Goal: Navigation & Orientation: Go to known website

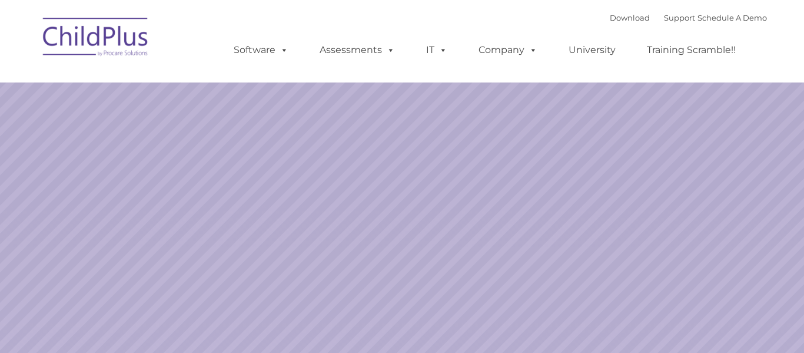
select select "MEDIUM"
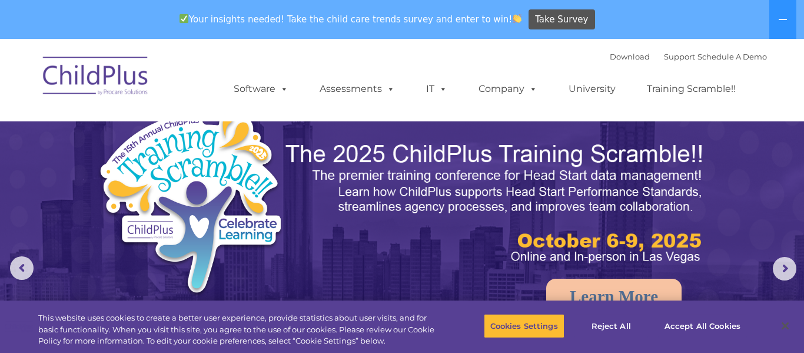
click at [135, 92] on img at bounding box center [96, 77] width 118 height 59
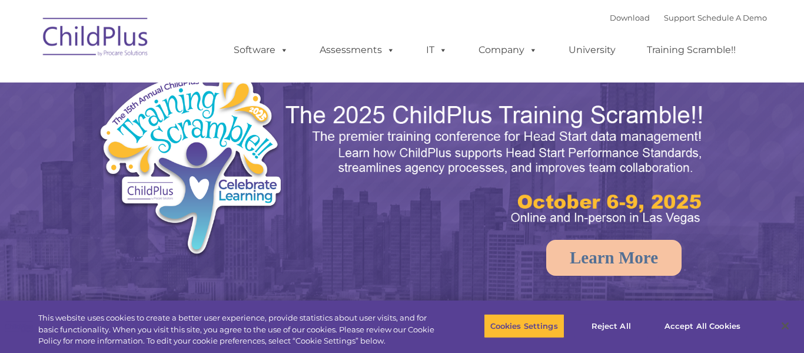
select select "MEDIUM"
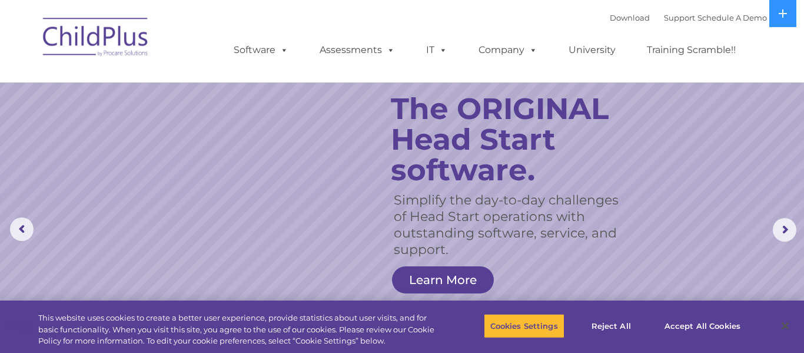
click at [78, 45] on img at bounding box center [96, 38] width 118 height 59
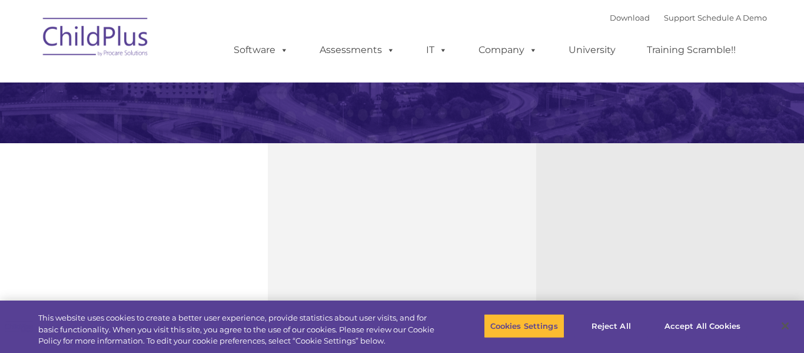
select select "MEDIUM"
